Goal: Find specific page/section: Find specific page/section

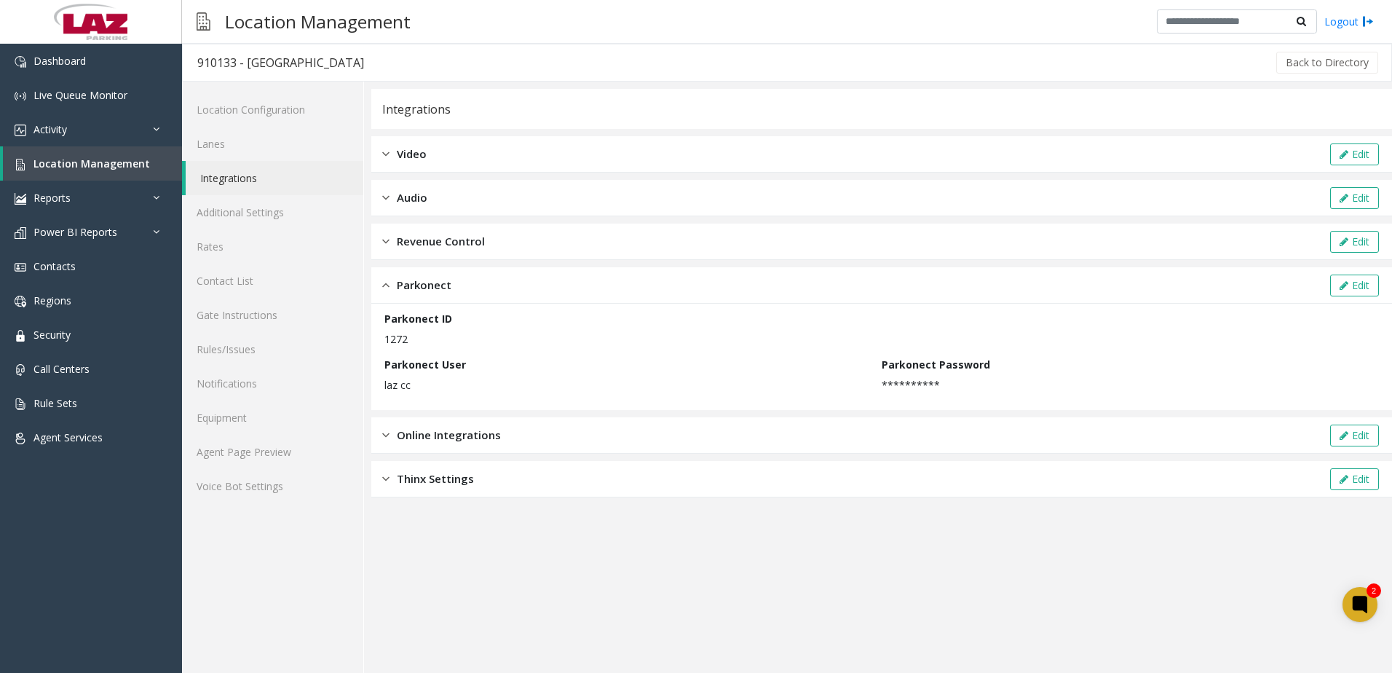
click at [448, 559] on app-integration "**********" at bounding box center [881, 381] width 1021 height 584
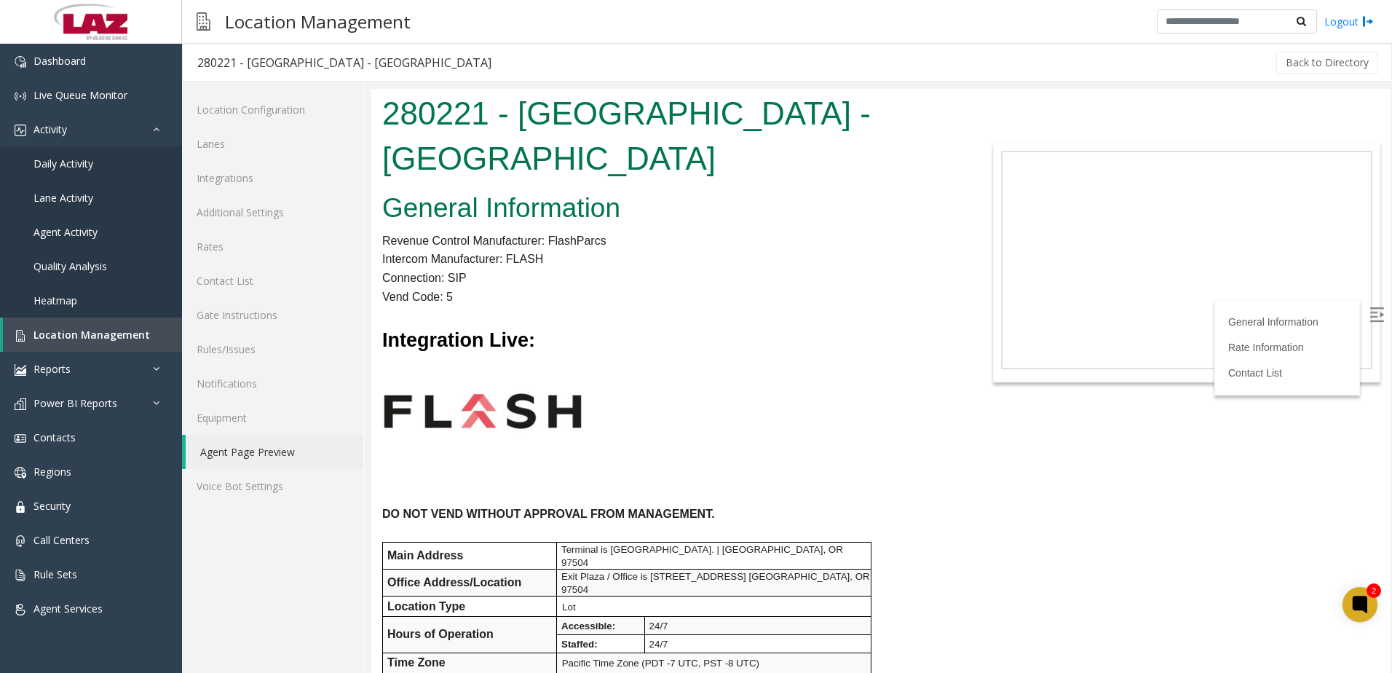
drag, startPoint x: 662, startPoint y: 208, endPoint x: 612, endPoint y: 242, distance: 60.2
click at [662, 208] on h2 "General Information" at bounding box center [668, 208] width 573 height 38
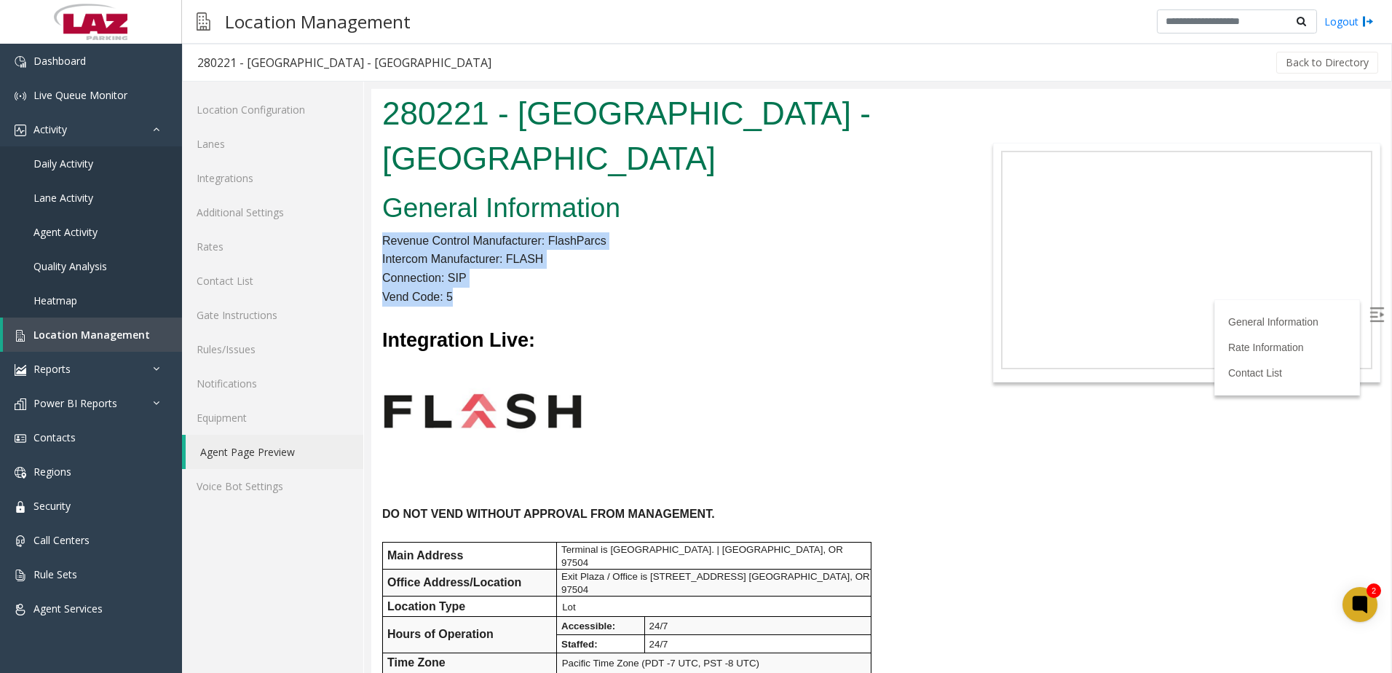
drag, startPoint x: 462, startPoint y: 296, endPoint x: 382, endPoint y: 238, distance: 99.0
